Goal: Task Accomplishment & Management: Manage account settings

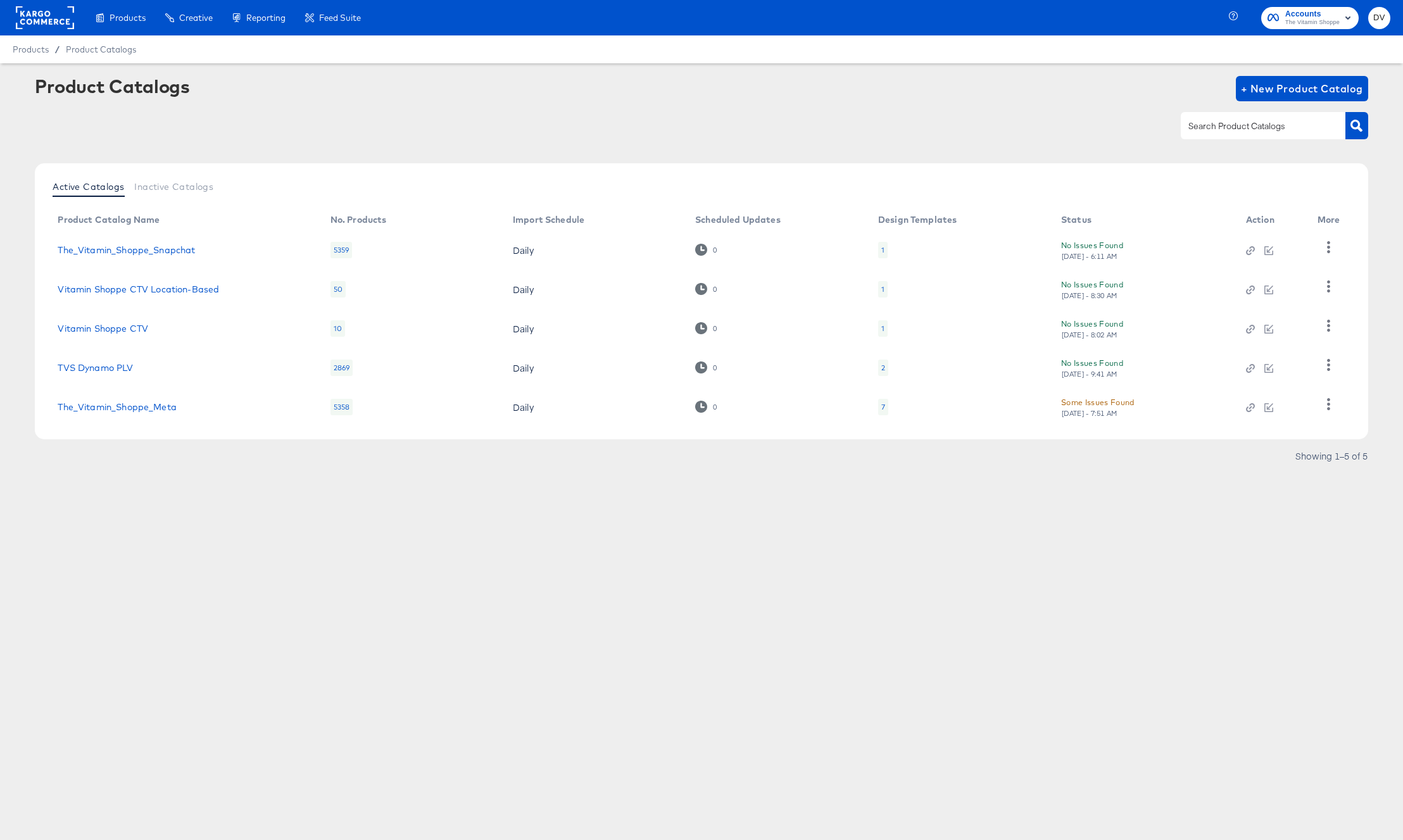
click at [51, 12] on rect at bounding box center [45, 17] width 58 height 23
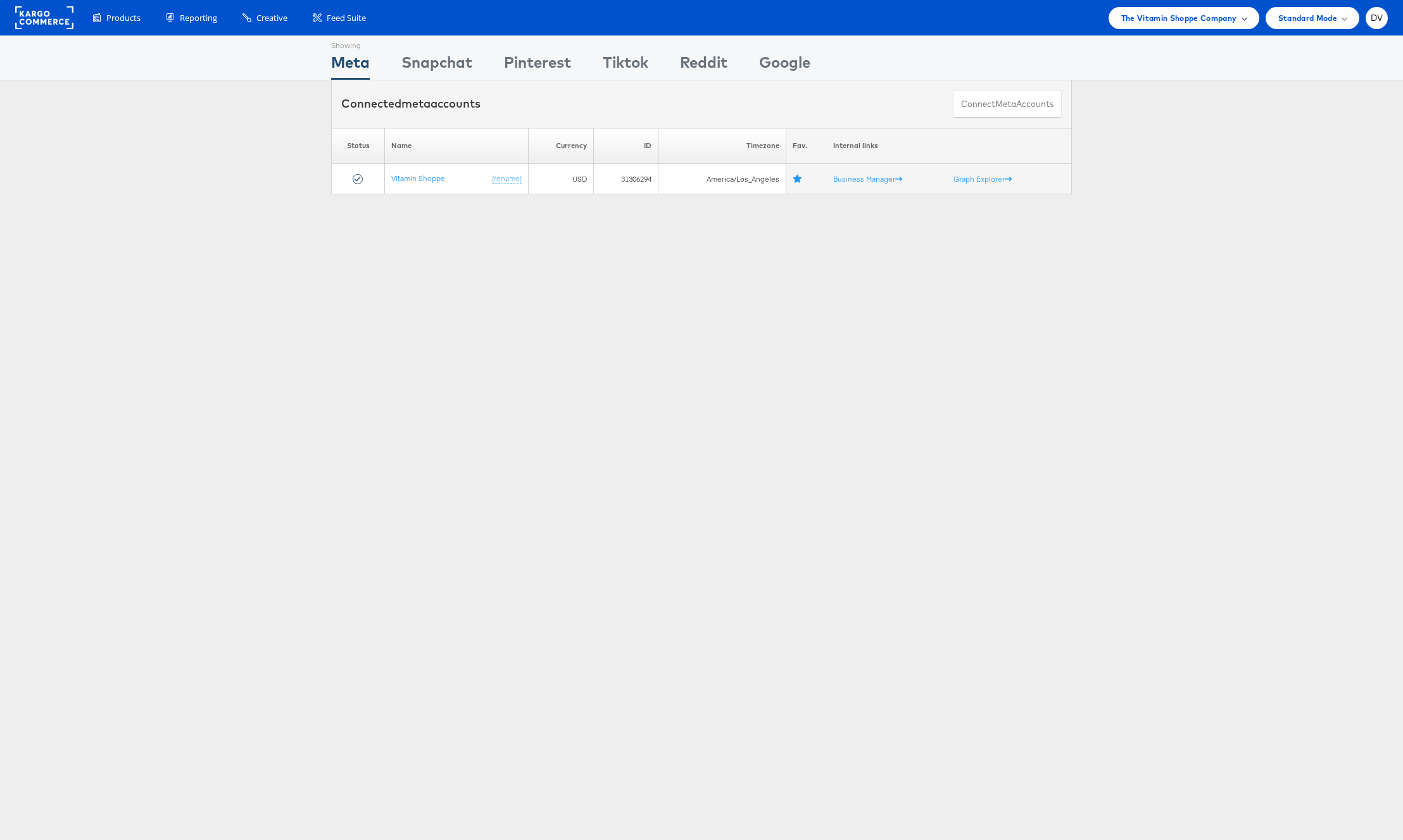
click at [1175, 24] on div "The Vitamin Shoppe Company" at bounding box center [1184, 18] width 151 height 22
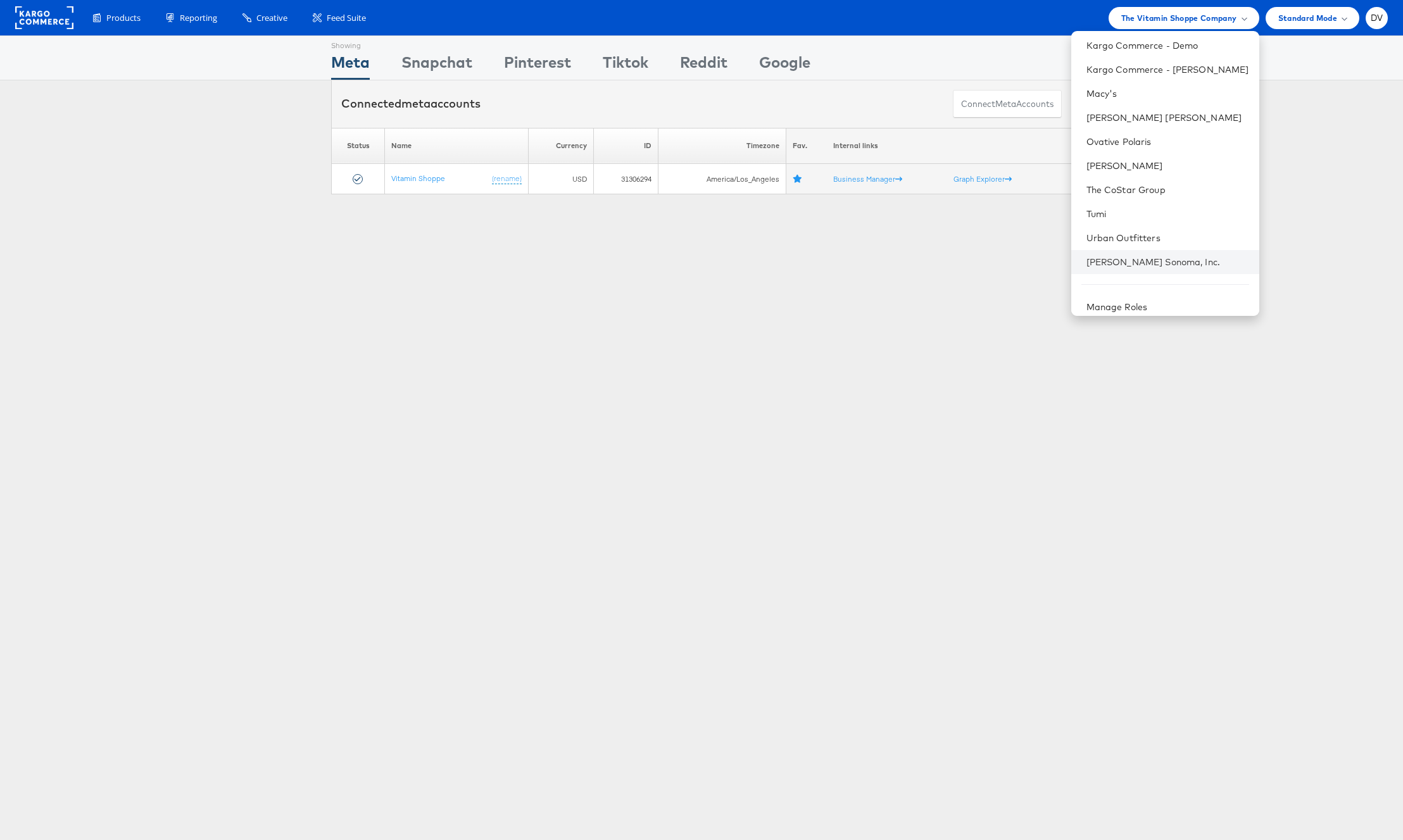
scroll to position [178, 0]
click at [1148, 300] on link "Manage Roles" at bounding box center [1117, 299] width 61 height 12
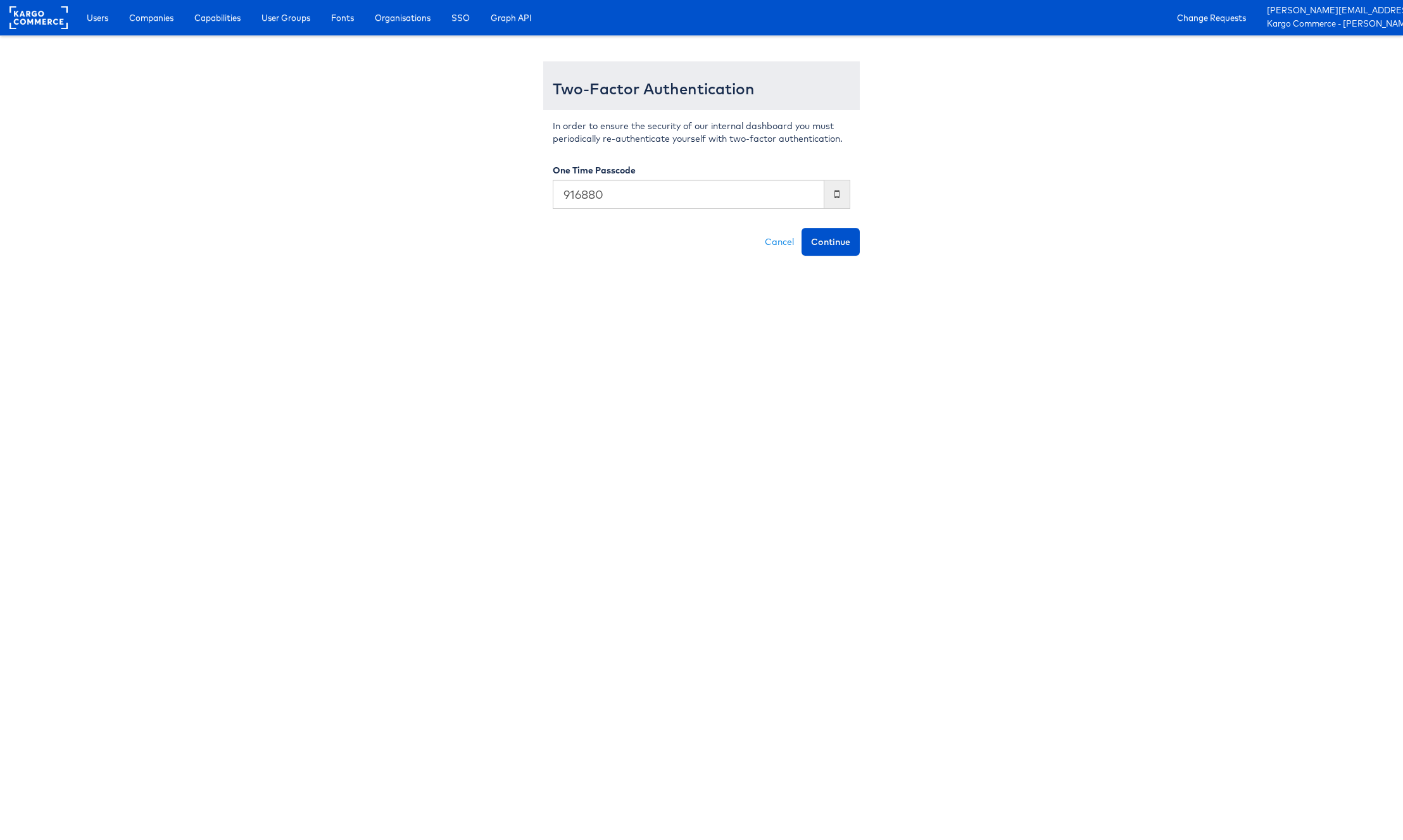
type input "916880"
click at [802, 228] on button "Continue" at bounding box center [831, 242] width 58 height 28
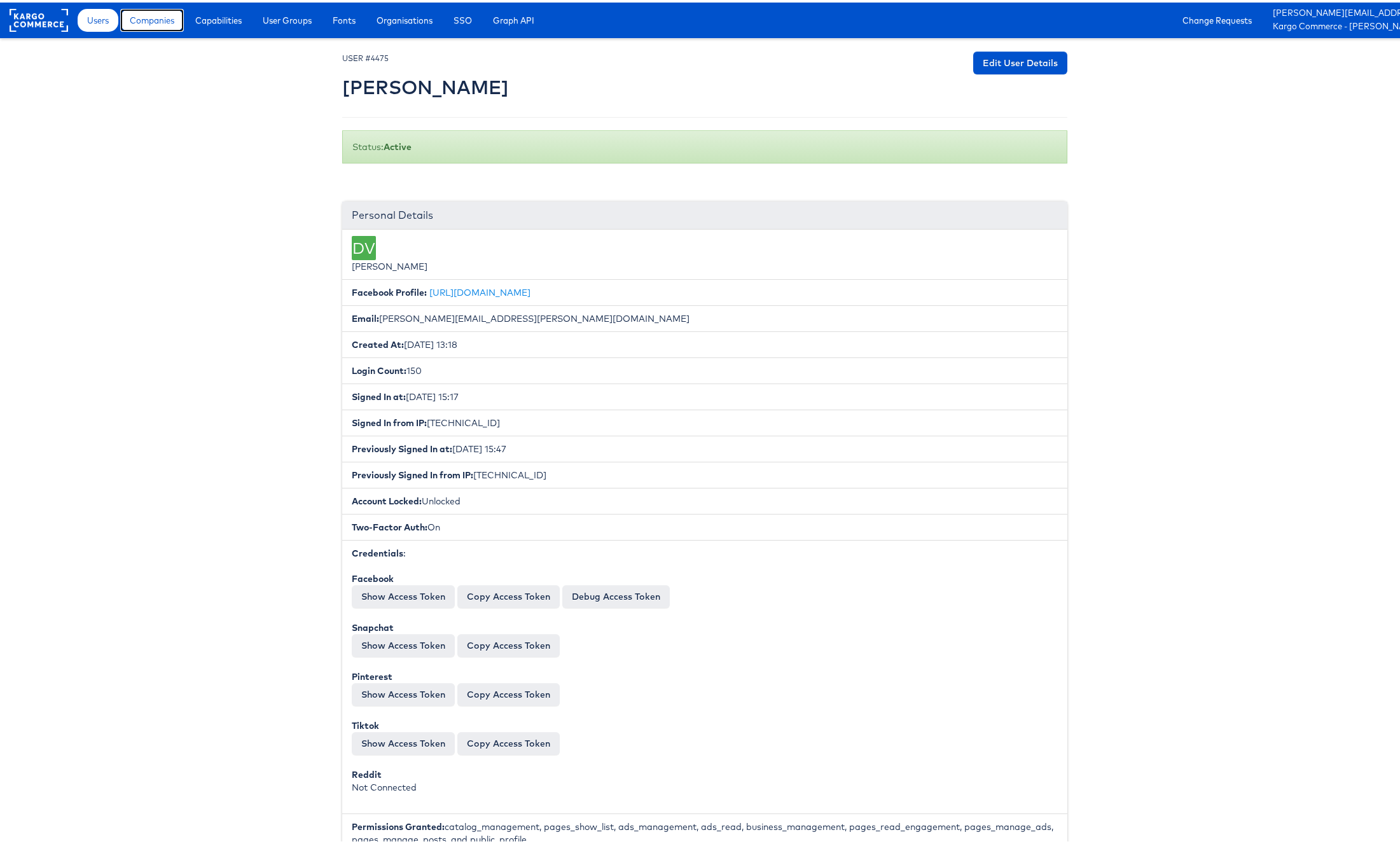
click at [152, 25] on link "Companies" at bounding box center [152, 17] width 64 height 23
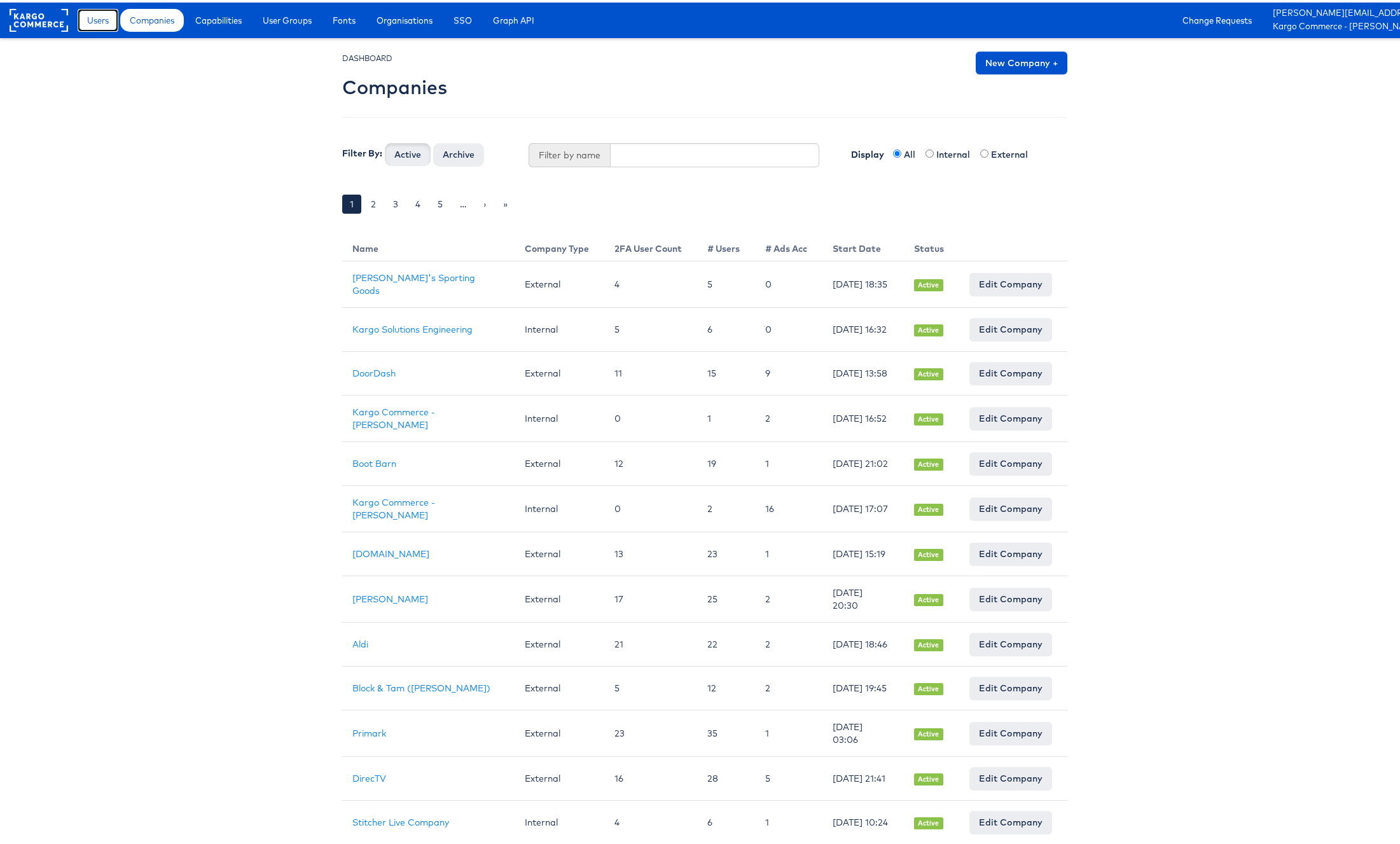
click at [95, 20] on span "Users" at bounding box center [98, 18] width 21 height 13
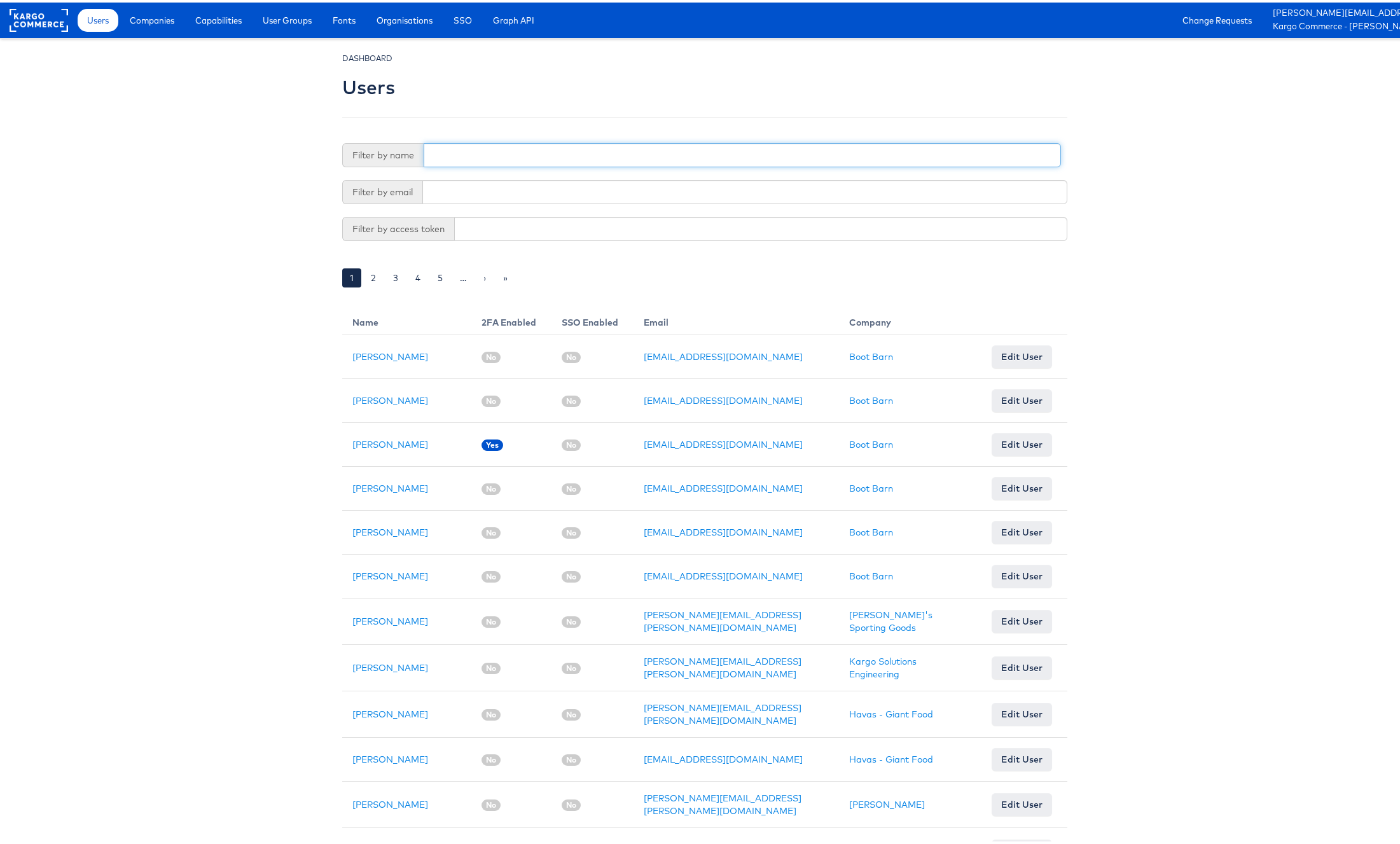
click at [565, 159] on input "text" at bounding box center [742, 152] width 638 height 24
type input "[PERSON_NAME]"
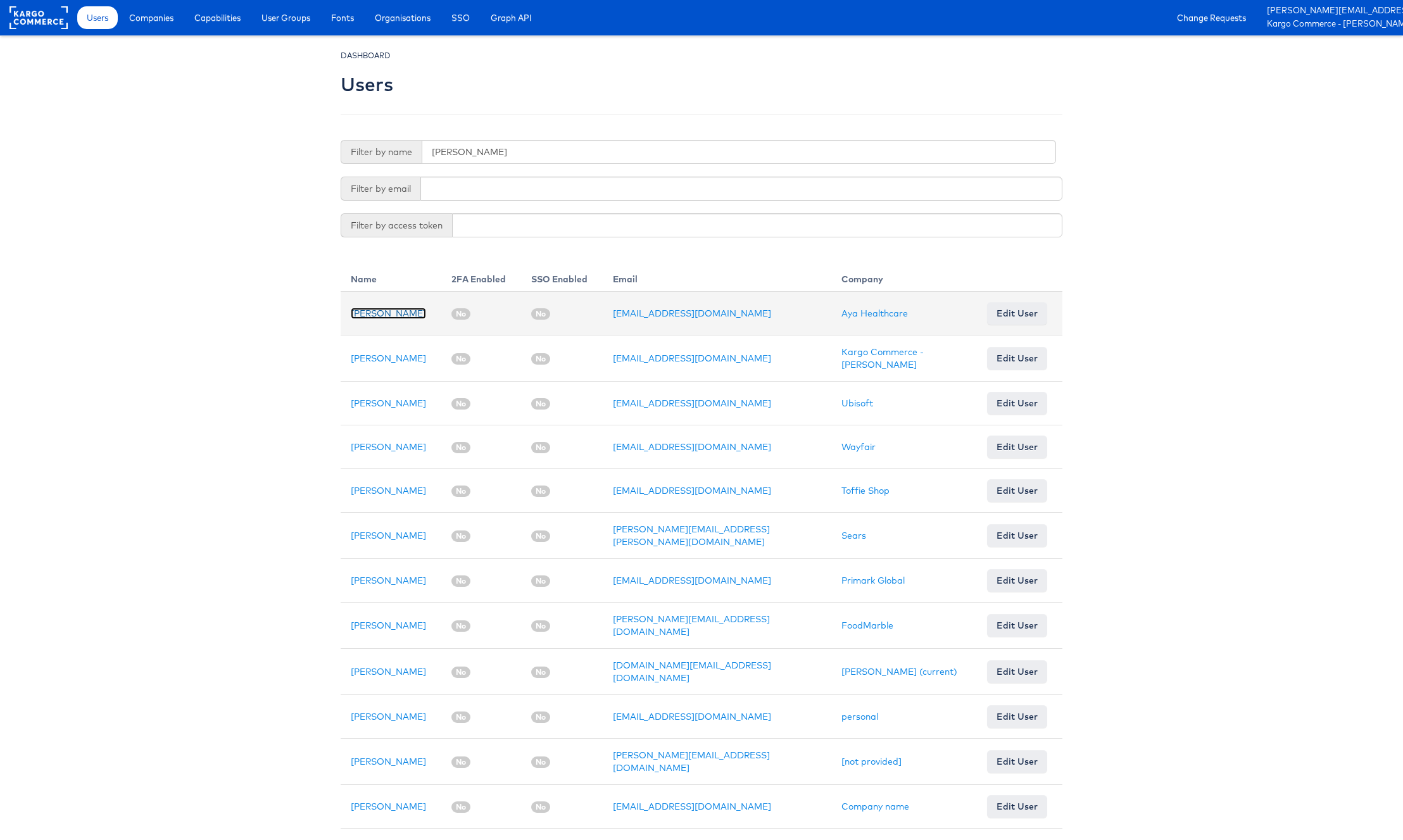
click at [380, 310] on link "[PERSON_NAME]" at bounding box center [388, 313] width 75 height 12
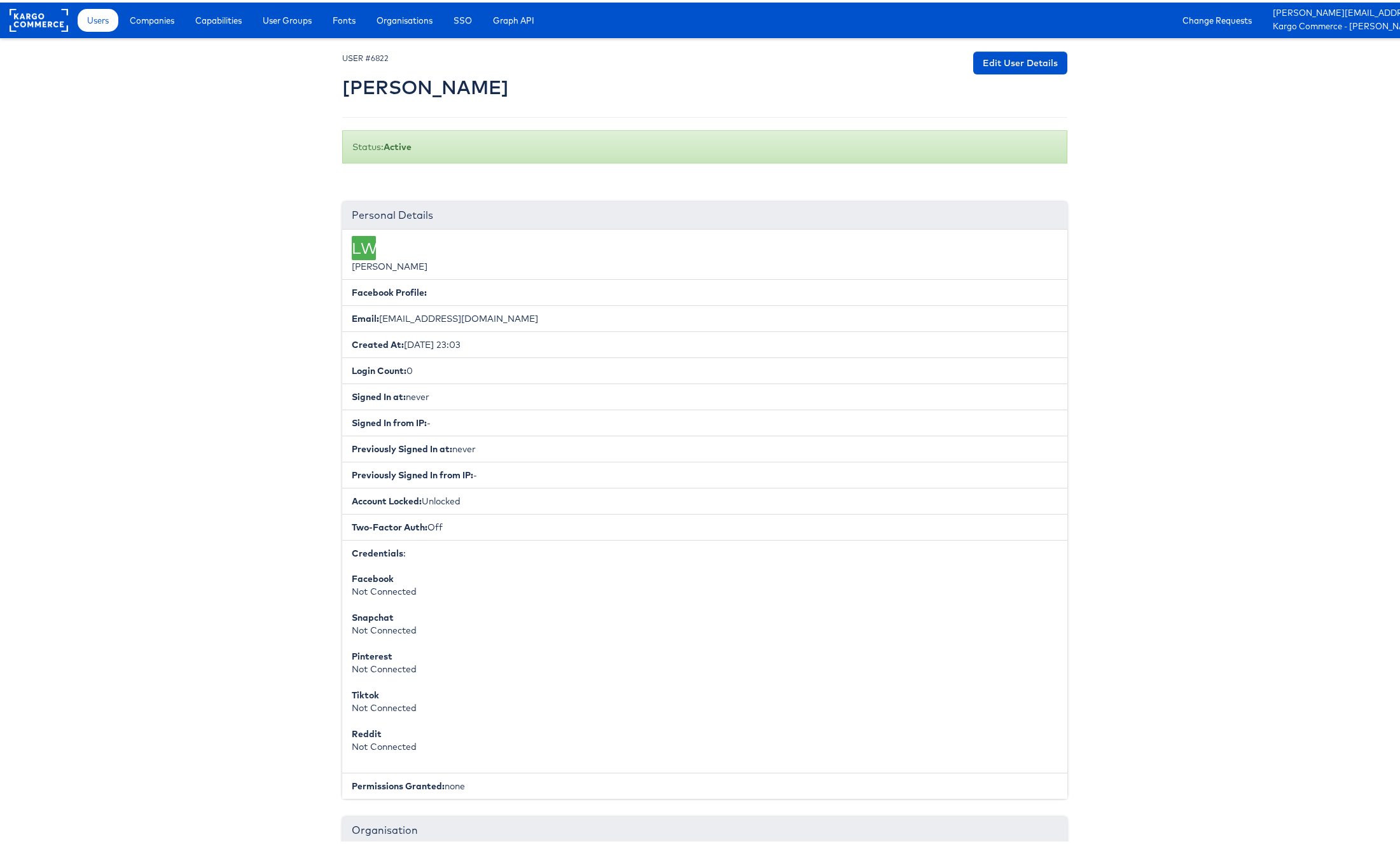
scroll to position [634, 0]
